Goal: Find specific page/section: Find specific page/section

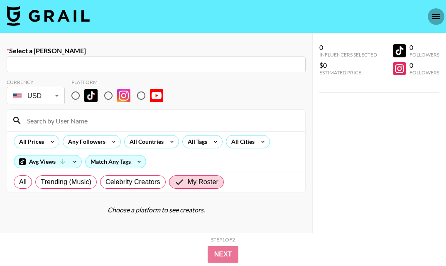
click at [436, 17] on icon "open drawer" at bounding box center [436, 17] width 10 height 10
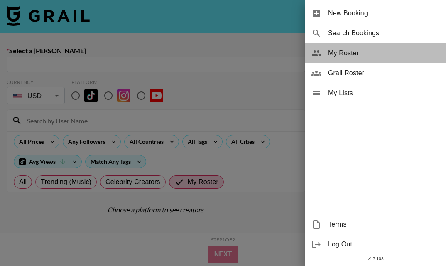
click at [362, 59] on div "My Roster" at bounding box center [375, 53] width 141 height 20
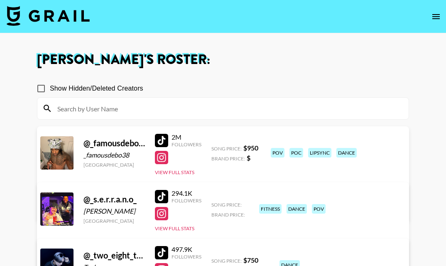
click at [224, 109] on input at bounding box center [228, 108] width 352 height 13
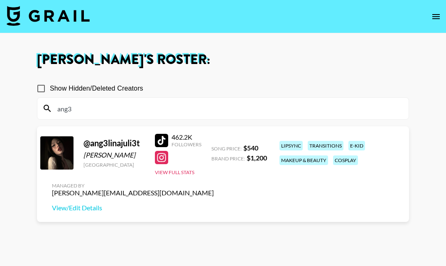
type input "ang3"
click at [310, 76] on section "Show Hidden/Deleted Creators ang3" at bounding box center [223, 96] width 372 height 47
click at [437, 14] on icon "open drawer" at bounding box center [436, 16] width 7 height 5
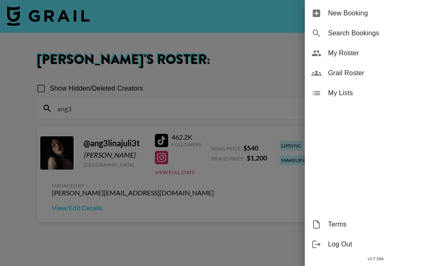
click at [371, 56] on span "My Roster" at bounding box center [383, 53] width 111 height 10
click at [348, 56] on span "My Roster" at bounding box center [383, 53] width 111 height 10
click at [148, 30] on div at bounding box center [223, 133] width 446 height 266
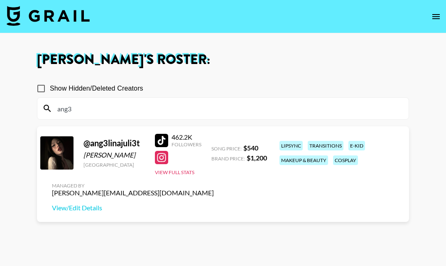
click at [72, 18] on img at bounding box center [48, 16] width 83 height 20
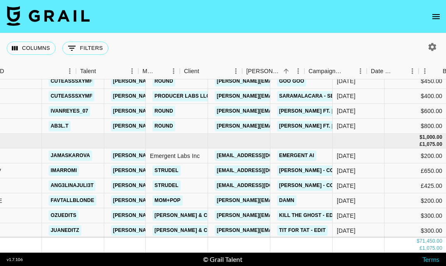
scroll to position [1493, 286]
